Goal: Transaction & Acquisition: Purchase product/service

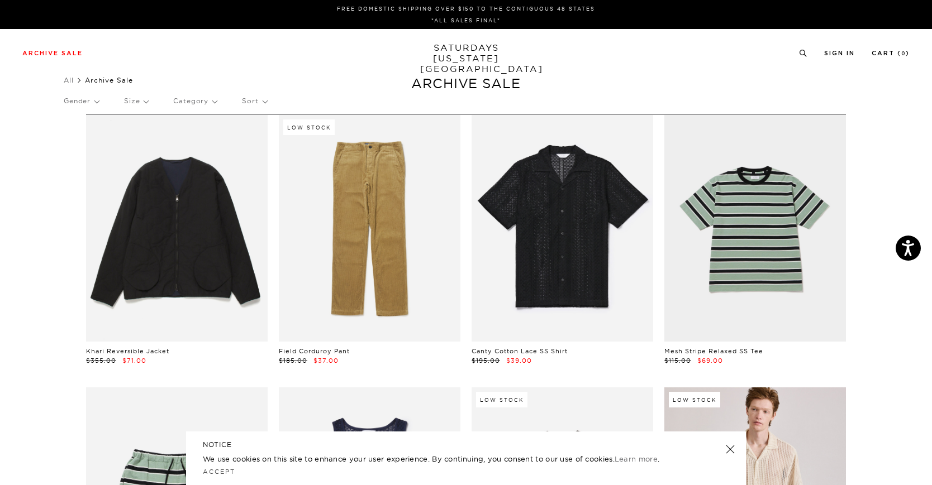
click at [730, 451] on link at bounding box center [730, 450] width 16 height 16
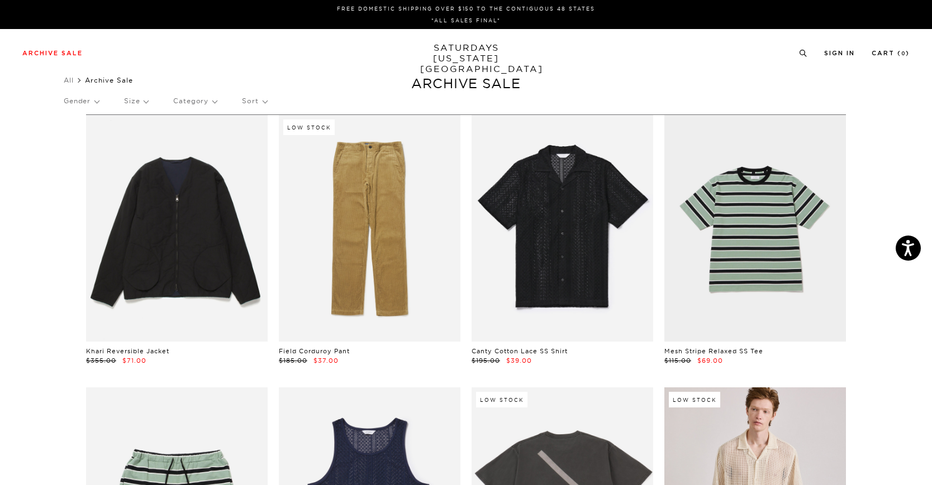
click at [79, 101] on p "Gender" at bounding box center [81, 101] width 35 height 26
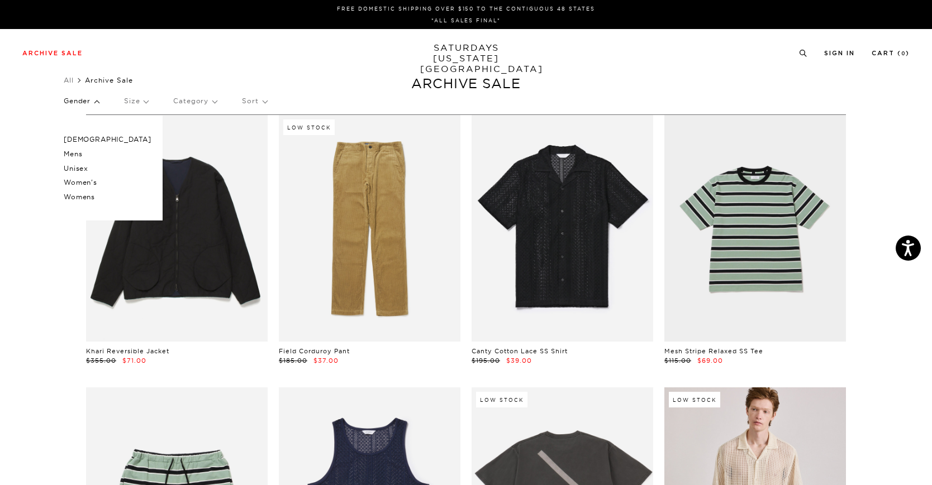
click at [84, 135] on p "Male" at bounding box center [108, 139] width 88 height 15
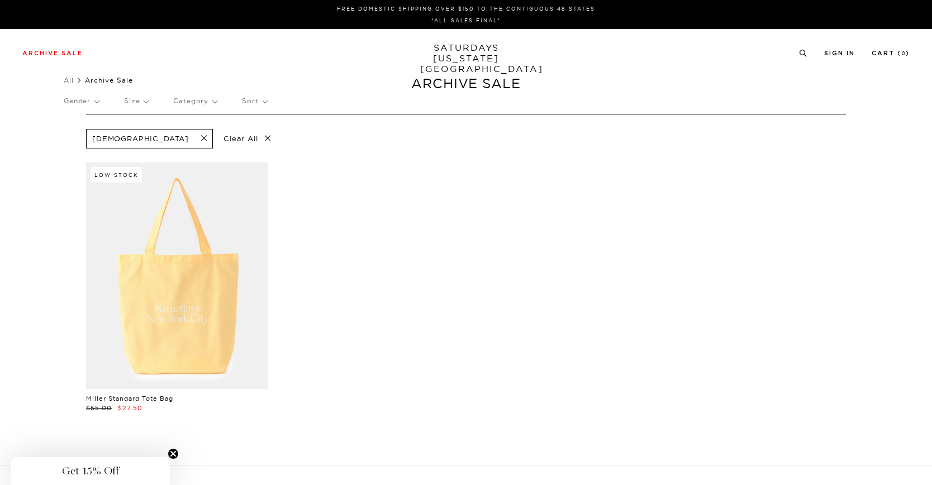
click at [77, 103] on p "Gender" at bounding box center [81, 101] width 35 height 26
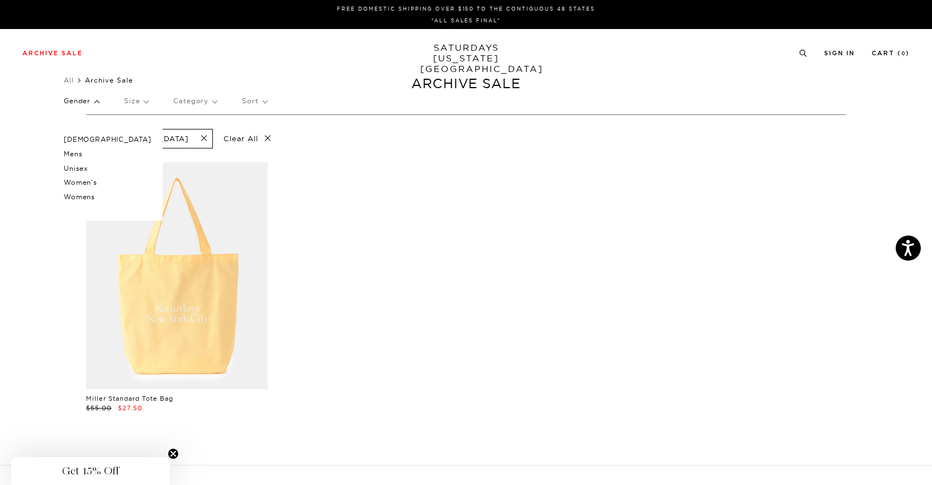
click at [87, 154] on p "Mens" at bounding box center [108, 154] width 88 height 15
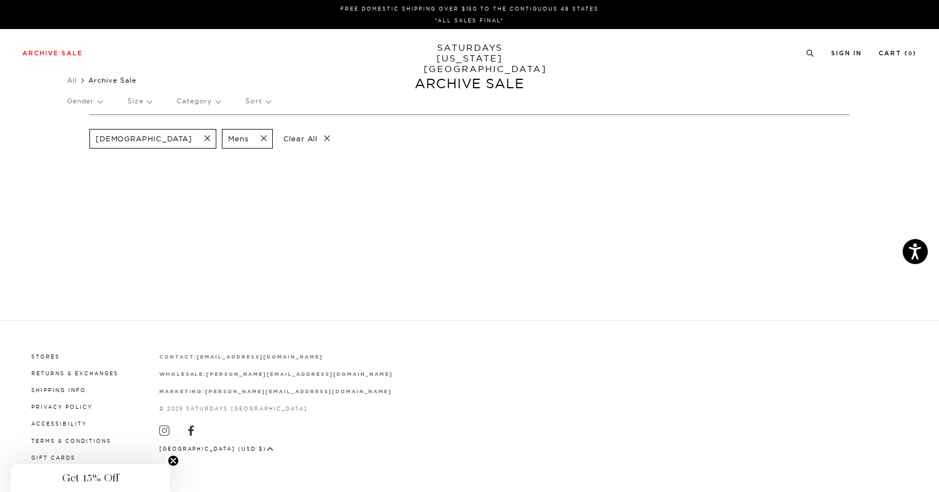
click at [192, 136] on span at bounding box center [203, 139] width 23 height 11
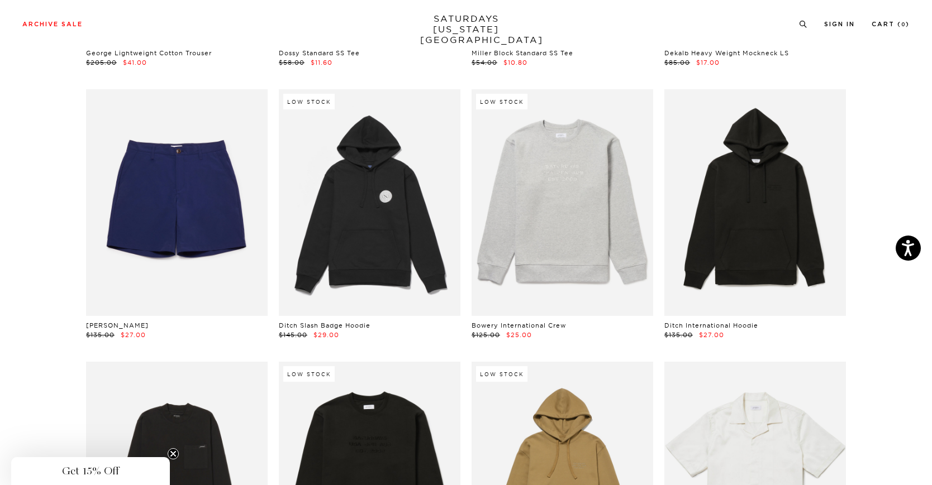
scroll to position [4469, 0]
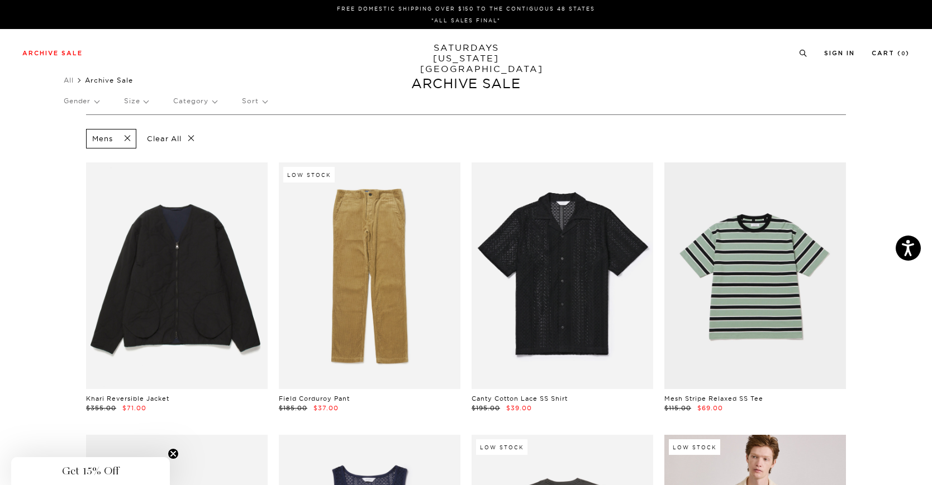
click at [125, 136] on span at bounding box center [123, 139] width 23 height 11
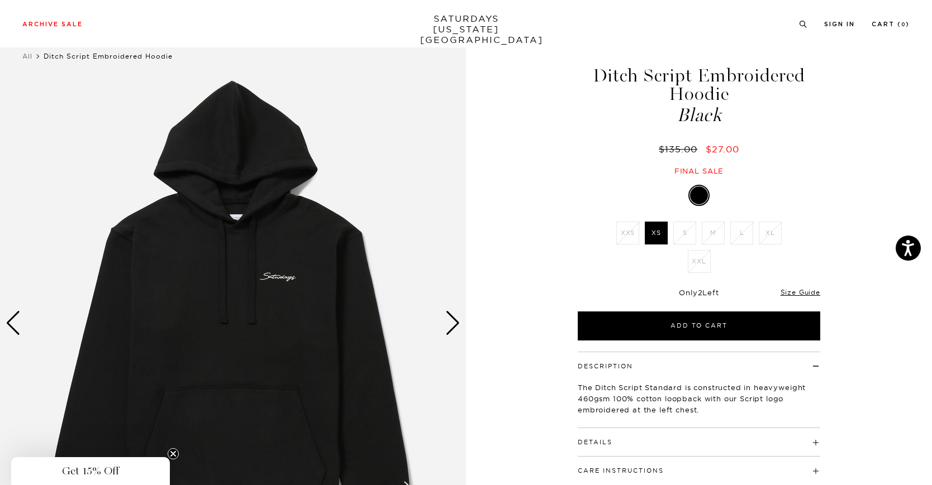
scroll to position [56, 0]
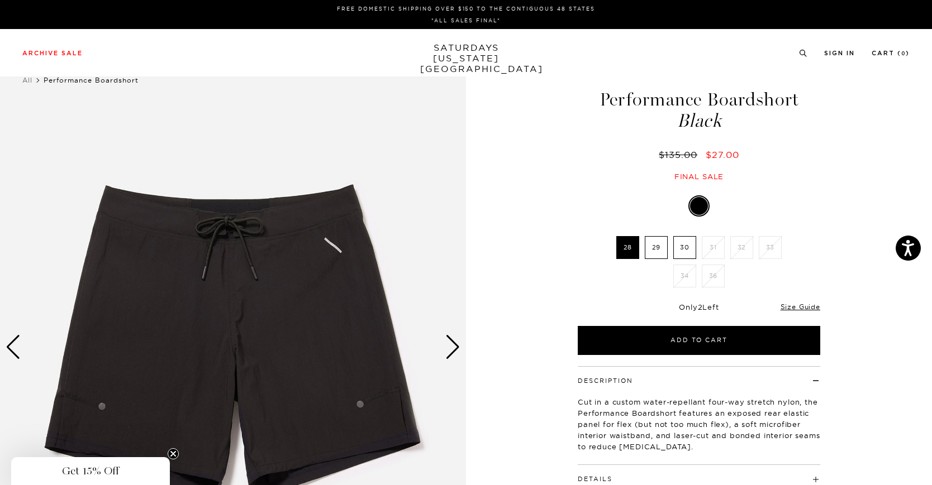
click at [451, 344] on div "Next slide" at bounding box center [452, 347] width 15 height 25
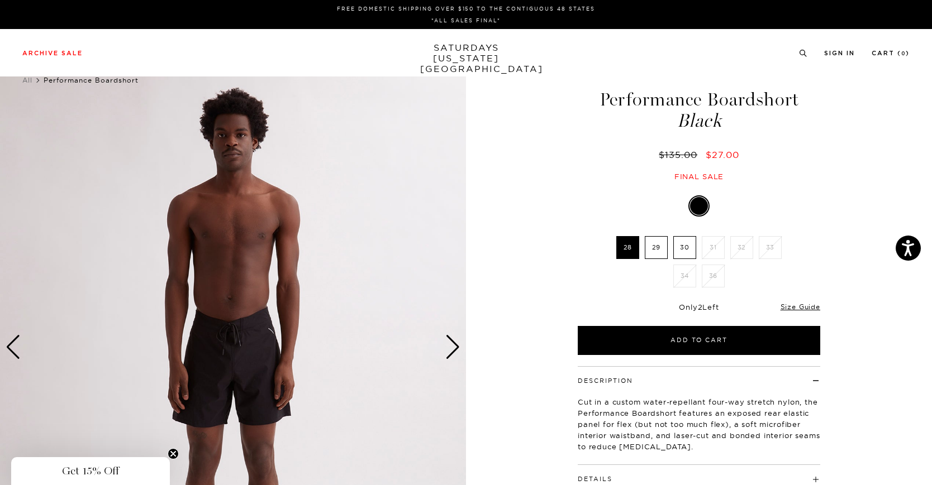
click at [451, 344] on div "Next slide" at bounding box center [452, 347] width 15 height 25
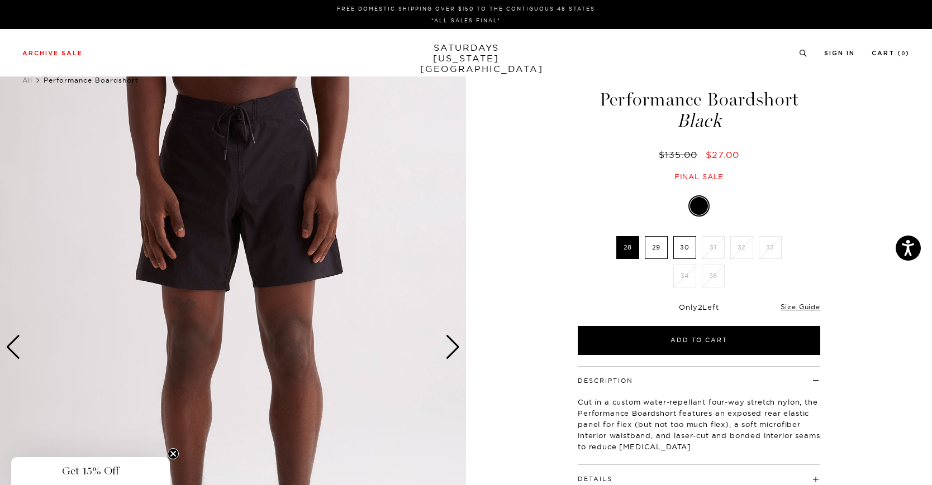
click at [451, 344] on div "Next slide" at bounding box center [452, 347] width 15 height 25
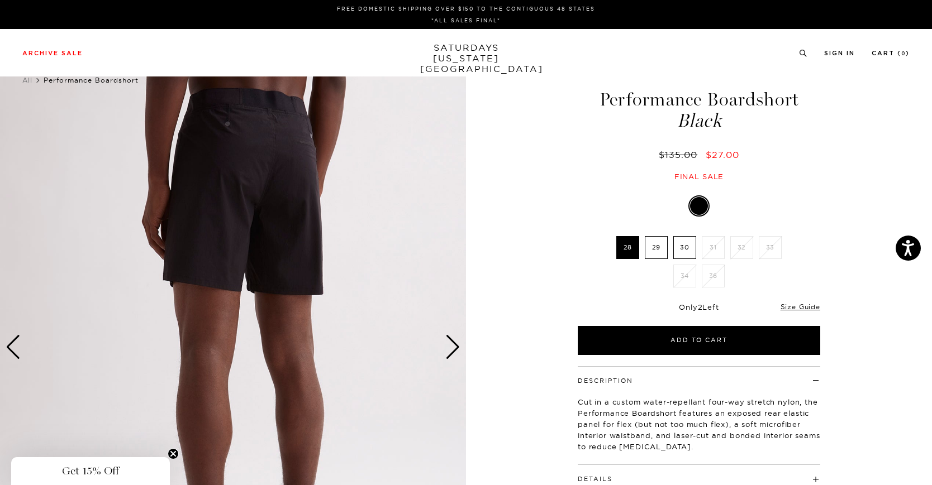
click at [451, 343] on div "Next slide" at bounding box center [452, 347] width 15 height 25
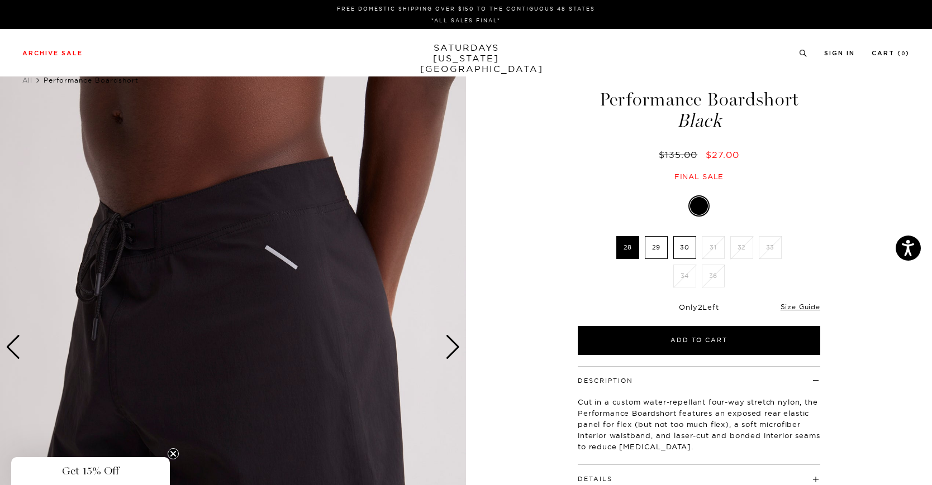
click at [451, 343] on div "Next slide" at bounding box center [452, 347] width 15 height 25
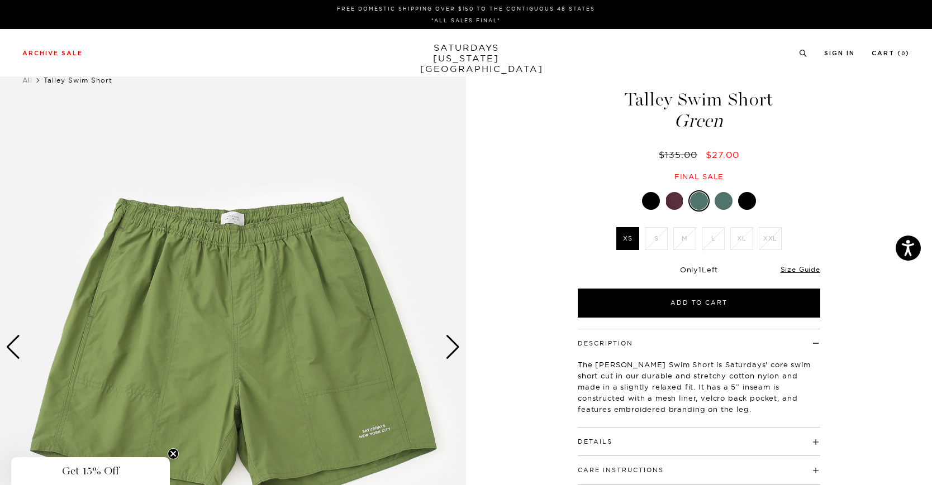
click at [456, 343] on div "Next slide" at bounding box center [452, 347] width 15 height 25
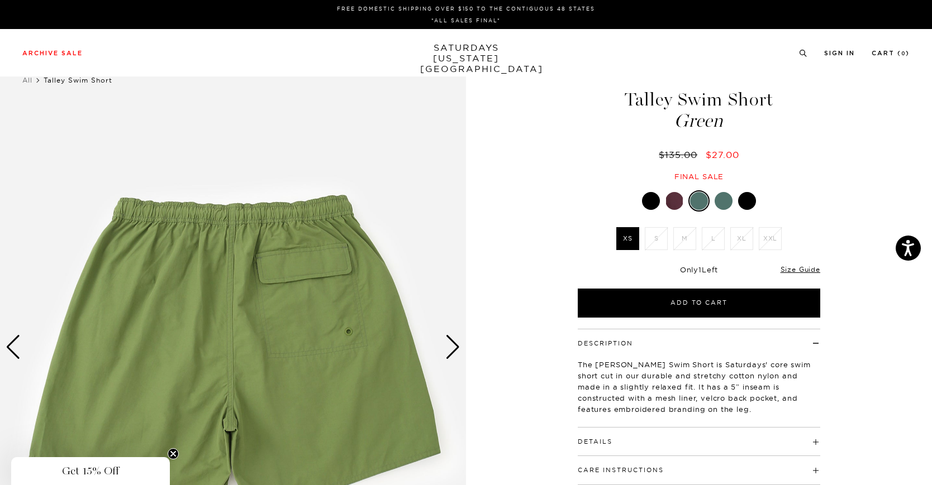
click at [456, 343] on div "Next slide" at bounding box center [452, 347] width 15 height 25
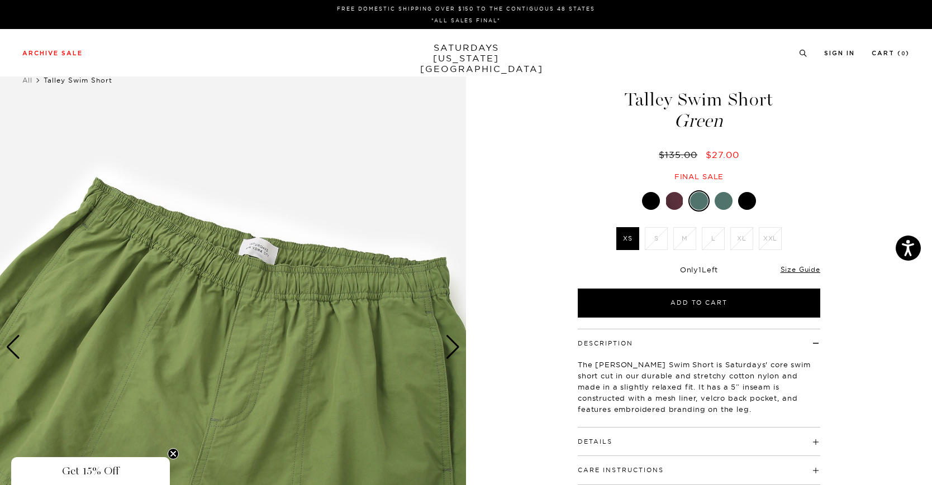
click at [456, 343] on div "Next slide" at bounding box center [452, 347] width 15 height 25
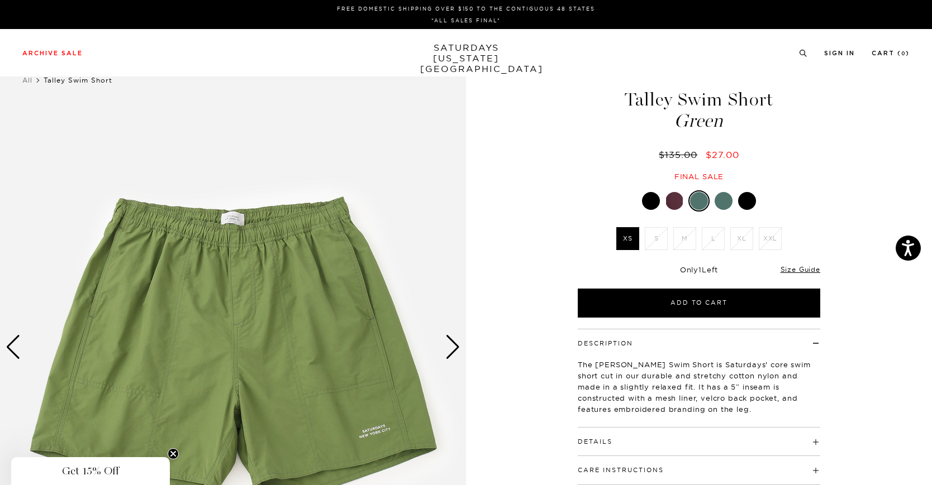
click at [456, 343] on div "Next slide" at bounding box center [452, 347] width 15 height 25
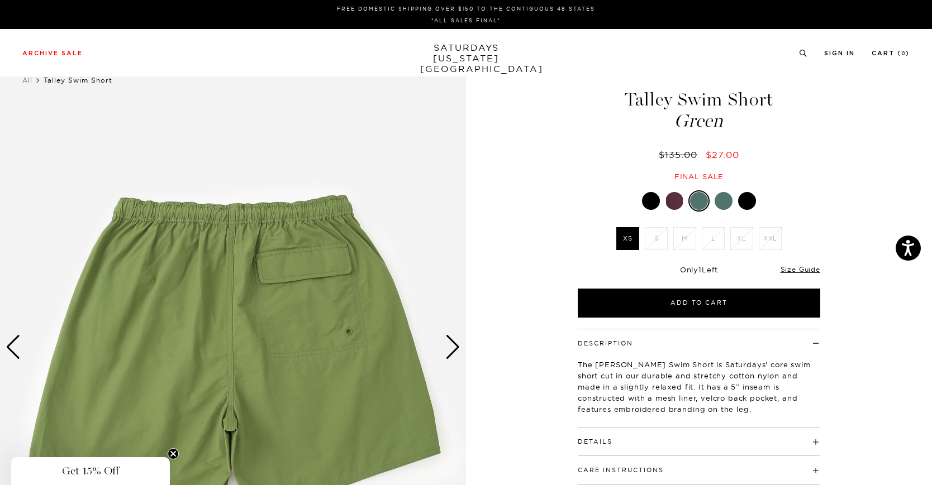
click at [456, 343] on div "Next slide" at bounding box center [452, 347] width 15 height 25
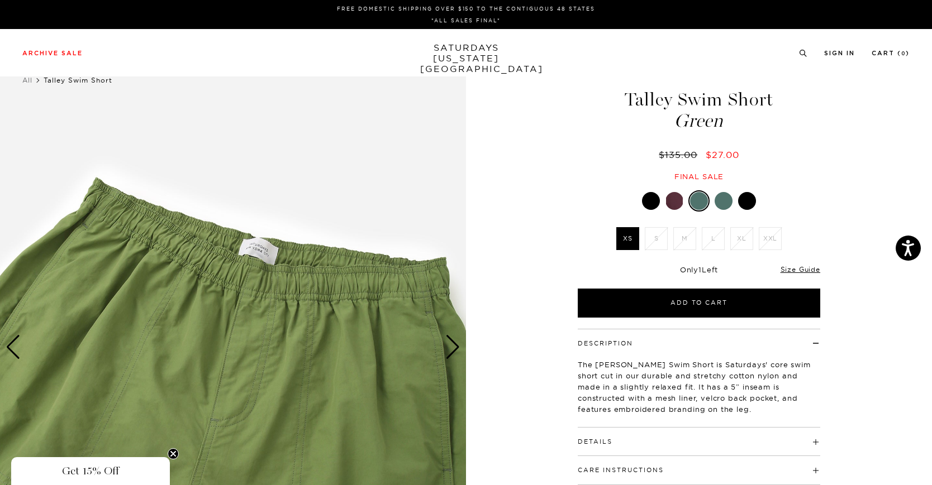
click at [456, 341] on div "Next slide" at bounding box center [452, 347] width 15 height 25
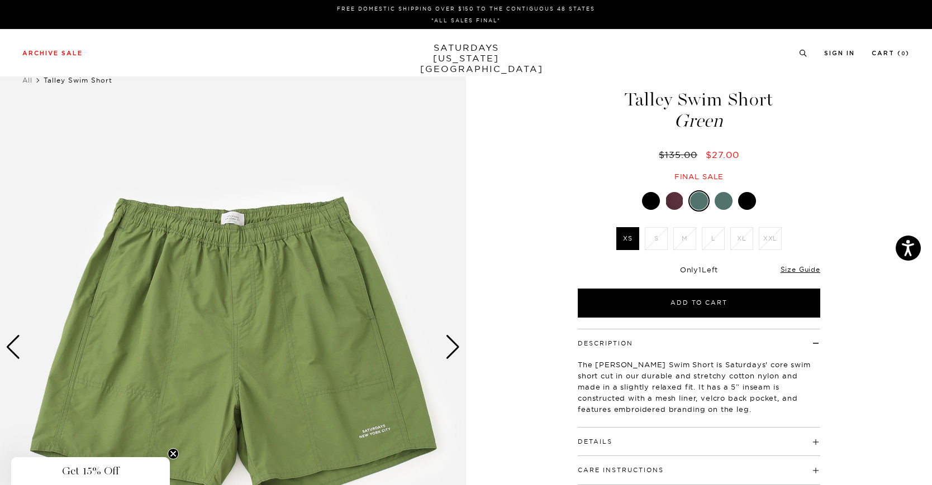
click at [457, 337] on div "Next slide" at bounding box center [452, 347] width 15 height 25
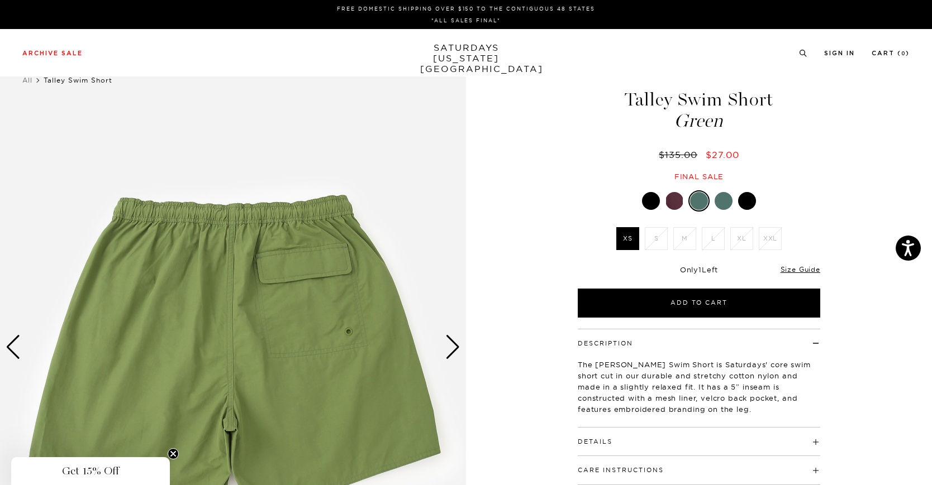
click at [746, 199] on div at bounding box center [747, 201] width 18 height 18
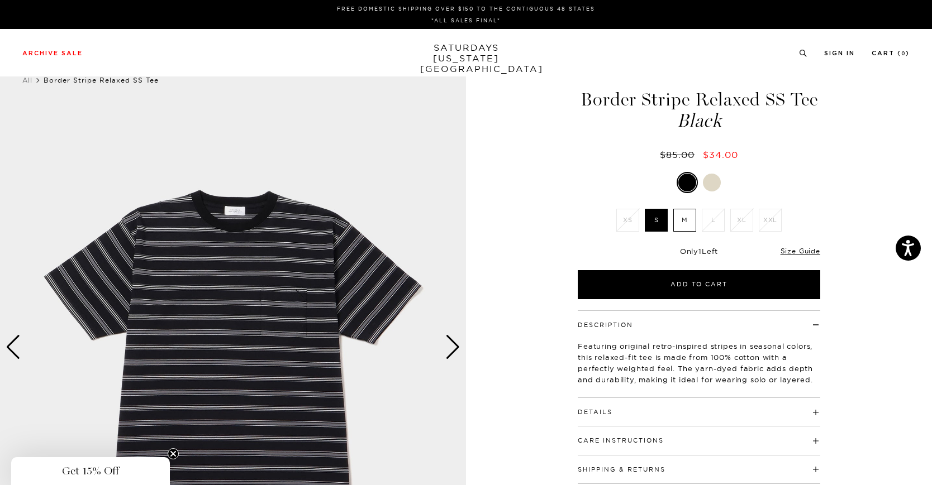
click at [700, 221] on li "L" at bounding box center [713, 220] width 28 height 23
click at [689, 223] on label "M" at bounding box center [684, 220] width 23 height 23
click at [0, 0] on input "M" at bounding box center [0, 0] width 0 height 0
click at [714, 179] on div at bounding box center [712, 183] width 18 height 18
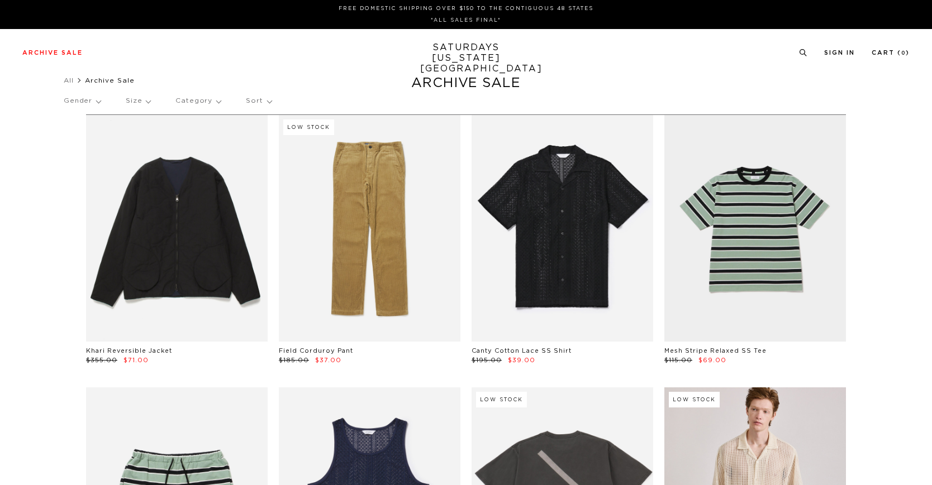
click at [194, 103] on p "Category" at bounding box center [197, 101] width 45 height 26
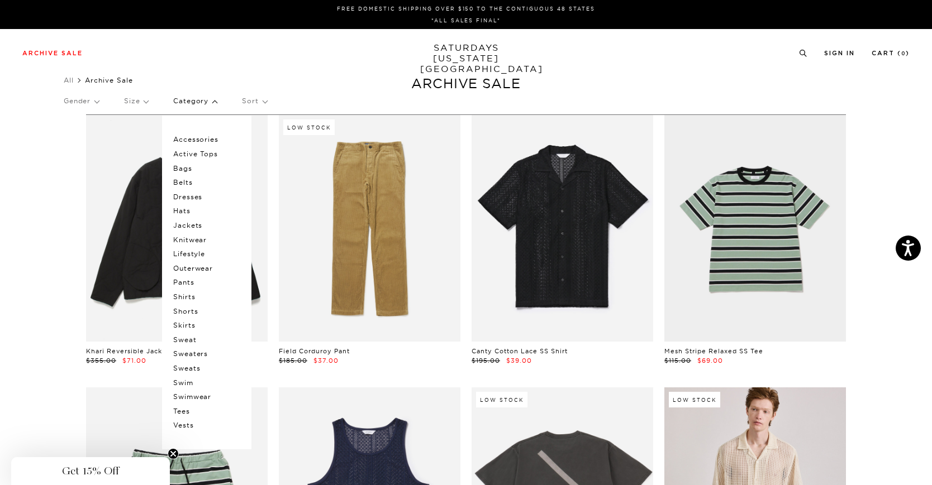
click at [272, 101] on div "Gender Size Category Accessories Active Tops Bags Belts Dresses Hats Jackets Kn…" at bounding box center [466, 103] width 804 height 30
click at [258, 101] on p "Sort" at bounding box center [254, 101] width 25 height 26
click at [256, 102] on p "Sort" at bounding box center [254, 101] width 25 height 26
click at [138, 99] on p "Size" at bounding box center [136, 101] width 24 height 26
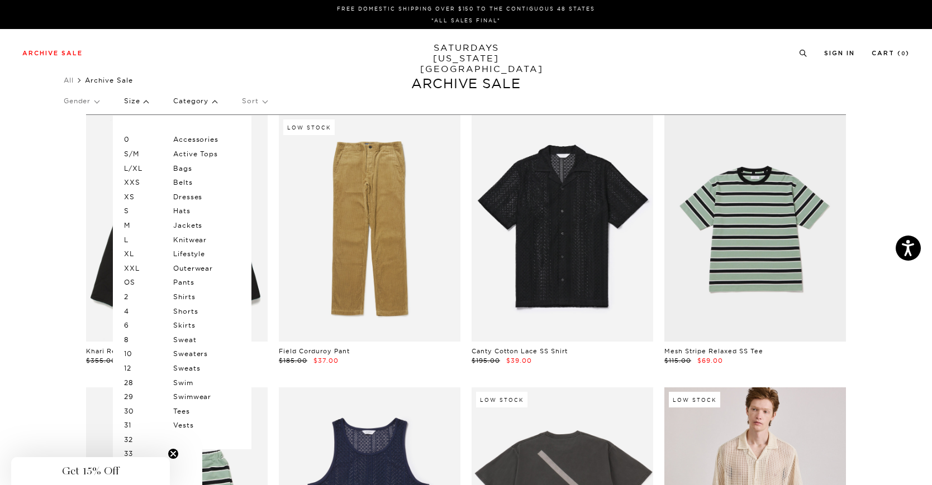
click at [142, 98] on p "Size" at bounding box center [136, 101] width 24 height 26
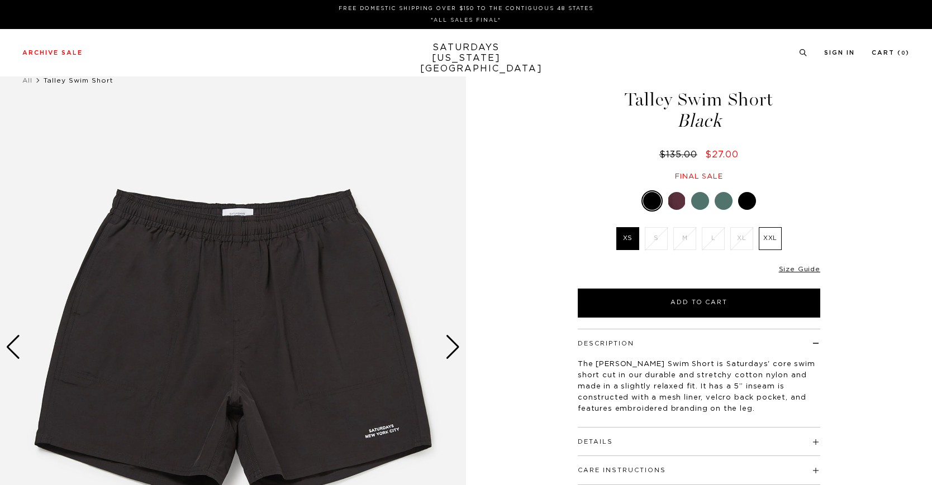
click at [653, 202] on div at bounding box center [652, 201] width 18 height 18
click at [678, 201] on div at bounding box center [677, 201] width 18 height 18
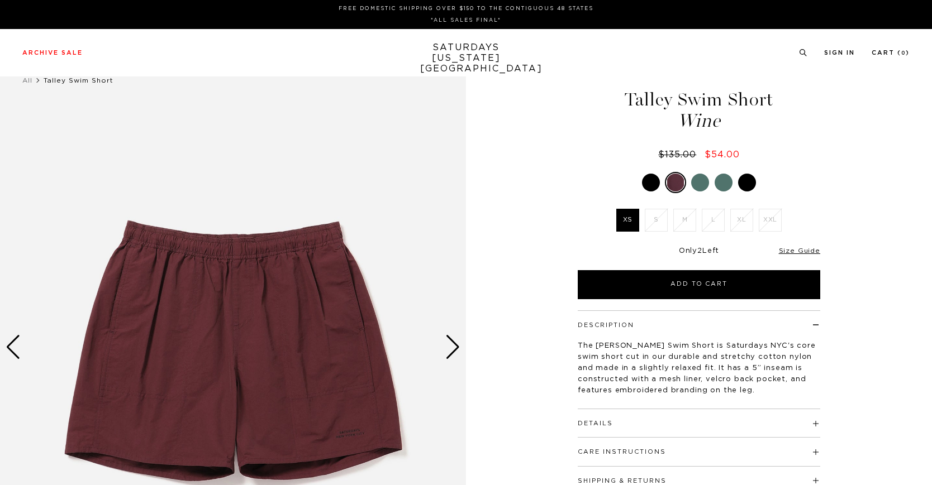
click at [701, 187] on div at bounding box center [700, 183] width 18 height 18
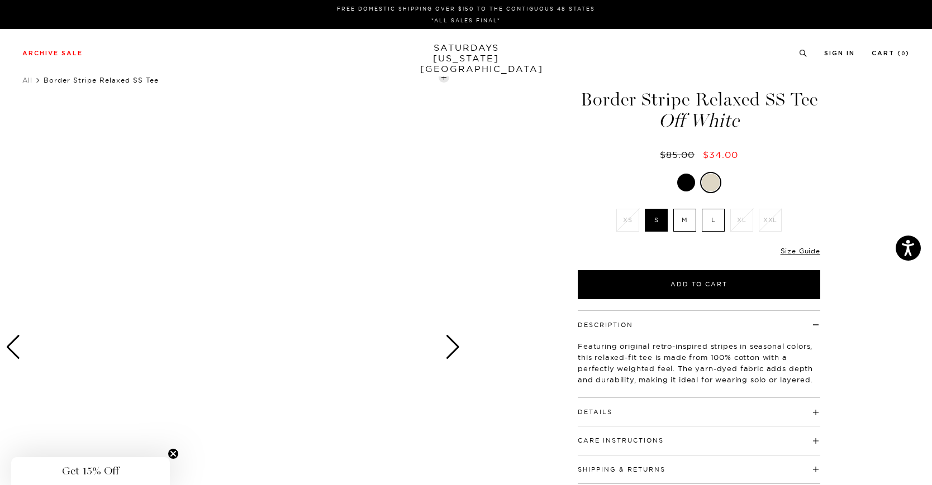
click at [707, 179] on div at bounding box center [711, 183] width 18 height 18
click at [675, 217] on label "M" at bounding box center [684, 220] width 23 height 23
click at [0, 0] on input "M" at bounding box center [0, 0] width 0 height 0
click at [706, 216] on label "L" at bounding box center [713, 220] width 23 height 23
click at [0, 0] on input "L" at bounding box center [0, 0] width 0 height 0
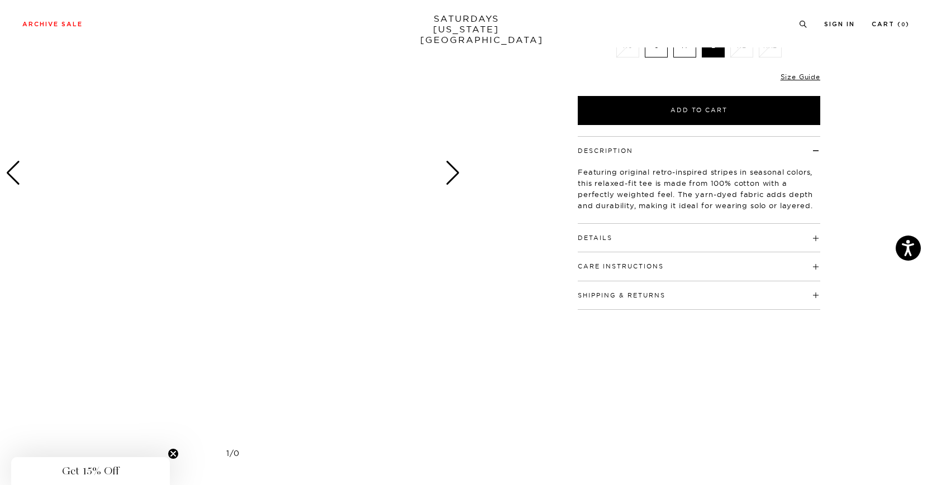
scroll to position [335, 0]
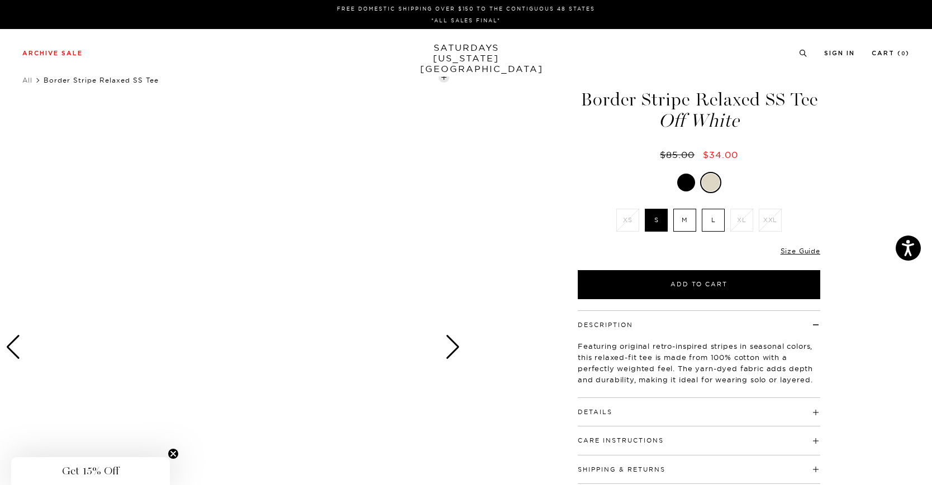
click at [718, 183] on div at bounding box center [711, 183] width 18 height 18
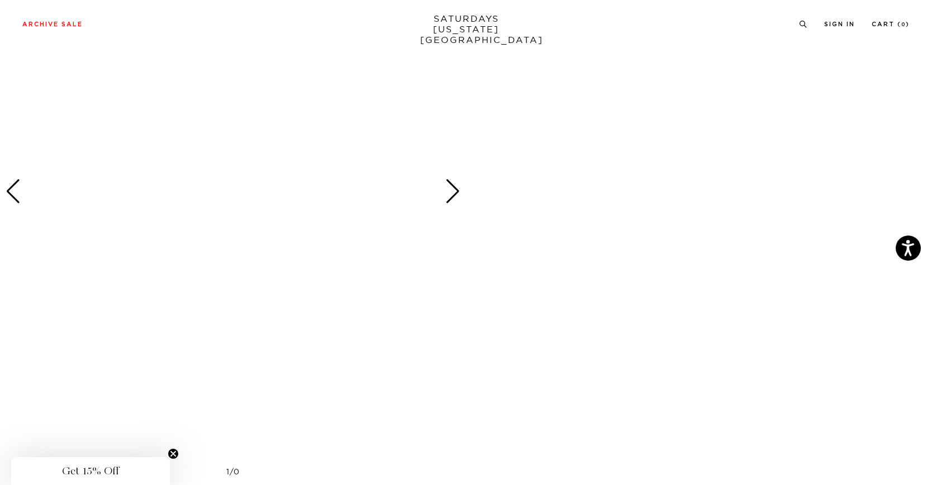
scroll to position [726, 0]
click at [453, 198] on div "Next slide" at bounding box center [452, 204] width 15 height 25
